Goal: Check status

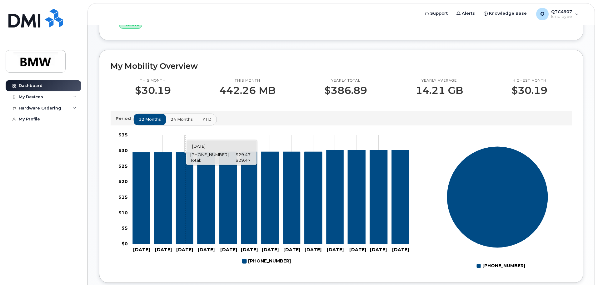
scroll to position [124, 0]
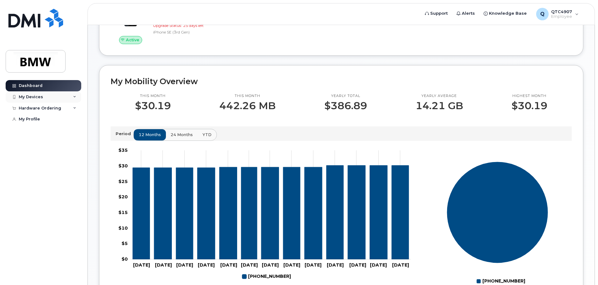
click at [49, 97] on div "My Devices" at bounding box center [44, 96] width 76 height 11
click at [75, 97] on icon at bounding box center [74, 96] width 3 height 3
click at [75, 108] on icon at bounding box center [74, 108] width 3 height 3
click at [48, 110] on div "Hardware Ordering" at bounding box center [40, 108] width 43 height 5
click at [25, 119] on div "My Profile" at bounding box center [29, 119] width 21 height 5
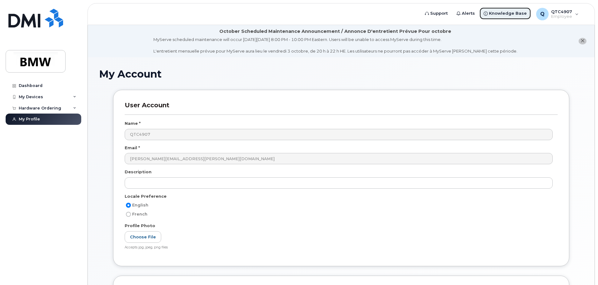
click at [516, 13] on span "Knowledge Base" at bounding box center [508, 13] width 38 height 6
click at [54, 110] on div "Hardware Ordering" at bounding box center [40, 108] width 43 height 5
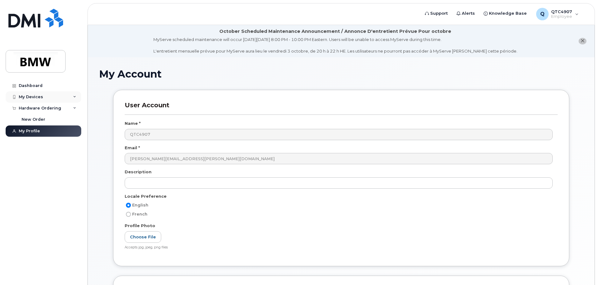
click at [38, 98] on div "My Devices" at bounding box center [31, 96] width 24 height 5
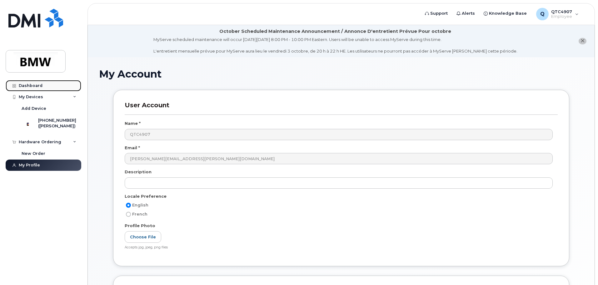
click at [36, 86] on div "Dashboard" at bounding box center [31, 85] width 24 height 5
click at [38, 88] on div "Dashboard" at bounding box center [31, 85] width 24 height 5
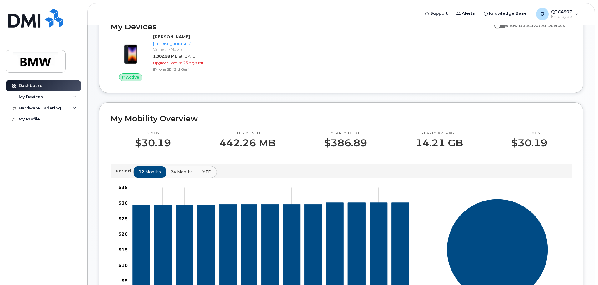
scroll to position [94, 0]
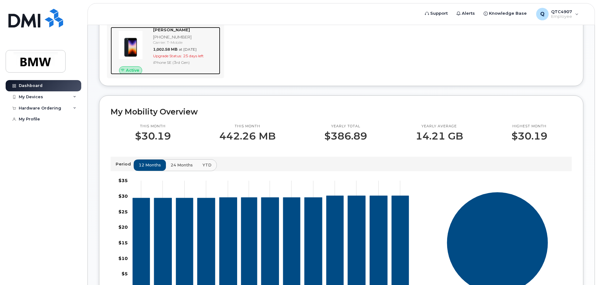
click at [173, 58] on div "Larry Bellamy 864-541-6368 Carrier: T-Mobile 1,002.58 MB at Sep 01, 2025 Upgrad…" at bounding box center [186, 51] width 70 height 48
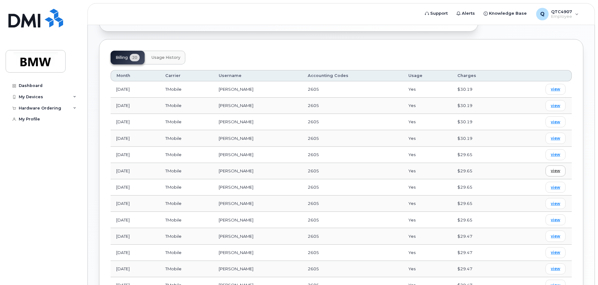
scroll to position [257, 0]
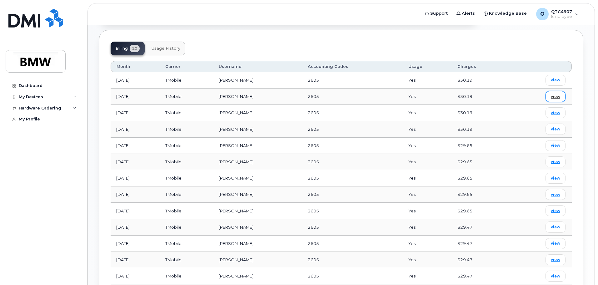
click at [557, 94] on span "view" at bounding box center [555, 97] width 9 height 6
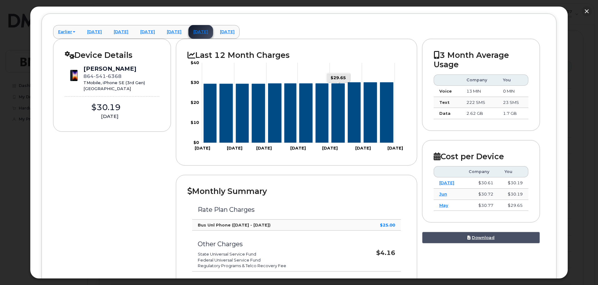
scroll to position [0, 0]
